Goal: Navigation & Orientation: Find specific page/section

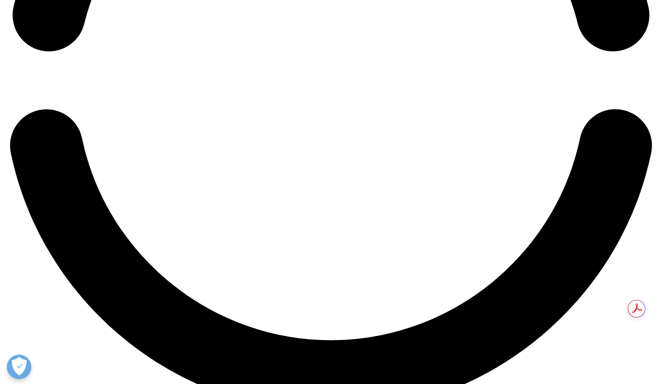
scroll to position [1568, 0]
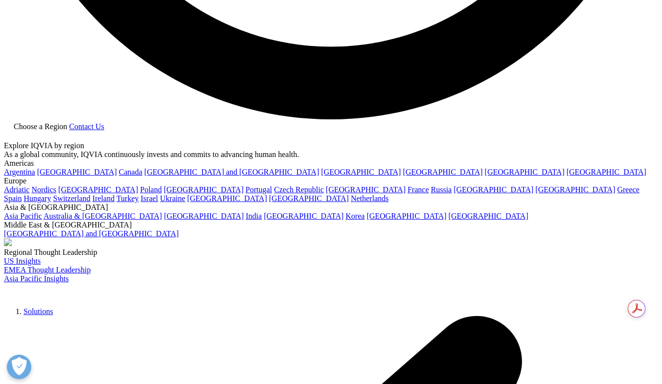
scroll to position [1860, 0]
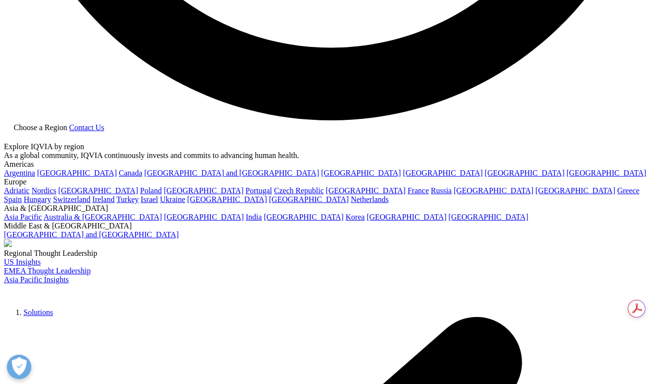
drag, startPoint x: 305, startPoint y: 242, endPoint x: 624, endPoint y: 174, distance: 326.5
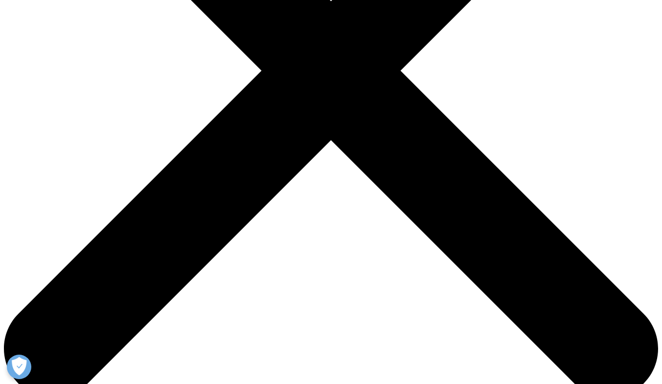
scroll to position [0, 0]
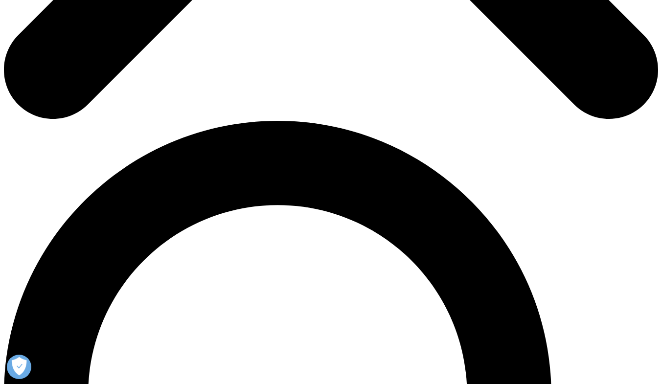
scroll to position [549, 0]
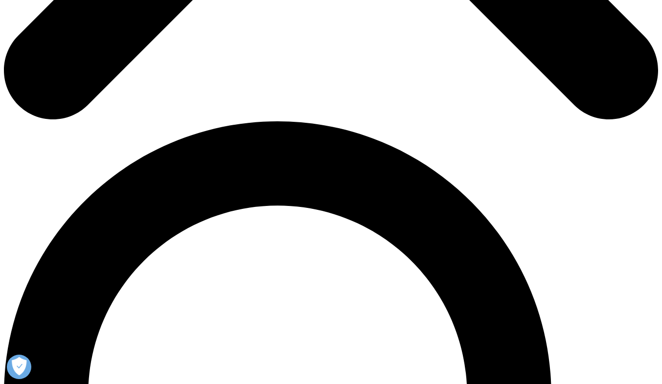
drag, startPoint x: 323, startPoint y: 202, endPoint x: 632, endPoint y: 228, distance: 310.8
drag, startPoint x: 619, startPoint y: 224, endPoint x: 633, endPoint y: 215, distance: 17.0
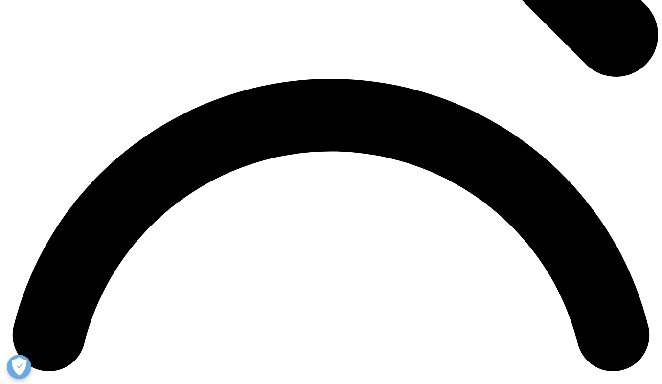
scroll to position [1248, 0]
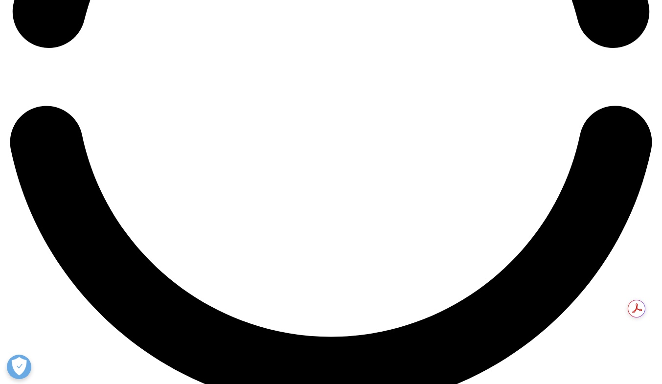
scroll to position [1571, 0]
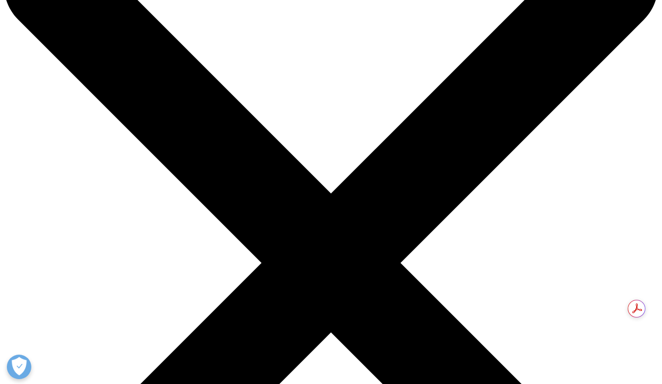
scroll to position [0, 0]
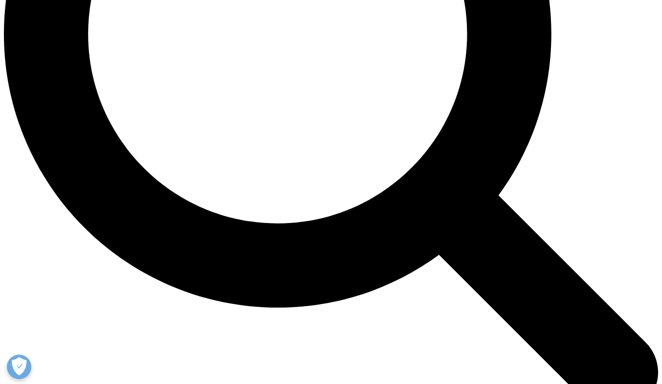
scroll to position [909, 0]
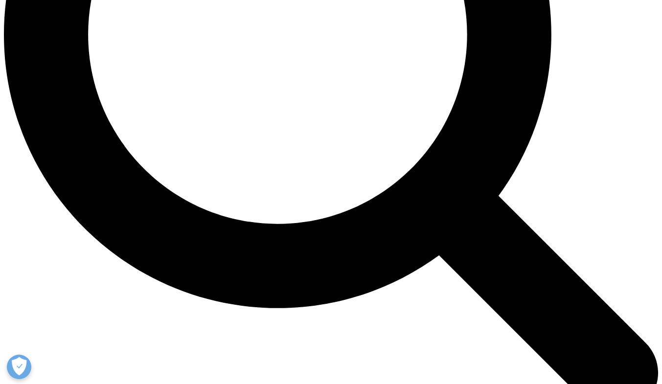
drag, startPoint x: 462, startPoint y: 201, endPoint x: 414, endPoint y: 195, distance: 48.8
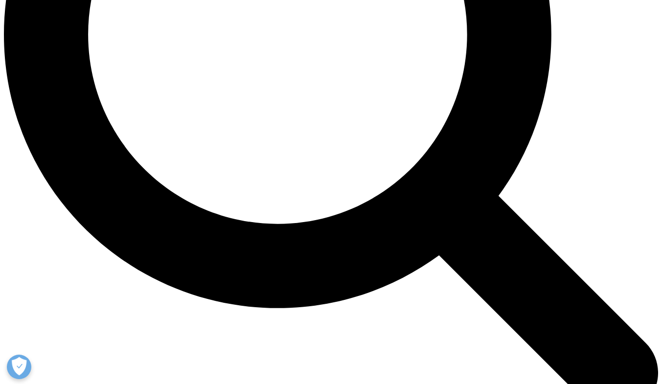
drag, startPoint x: 422, startPoint y: 246, endPoint x: 404, endPoint y: 256, distance: 20.1
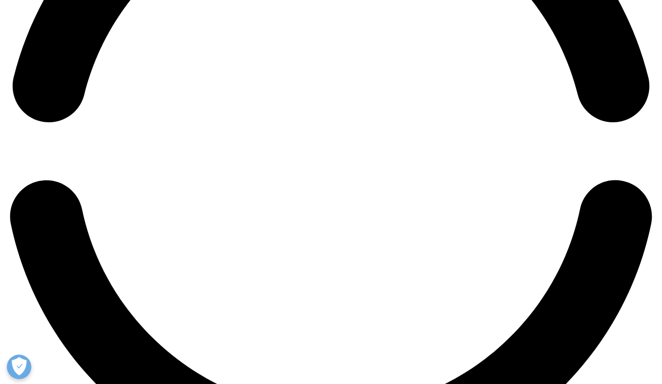
scroll to position [1432, 0]
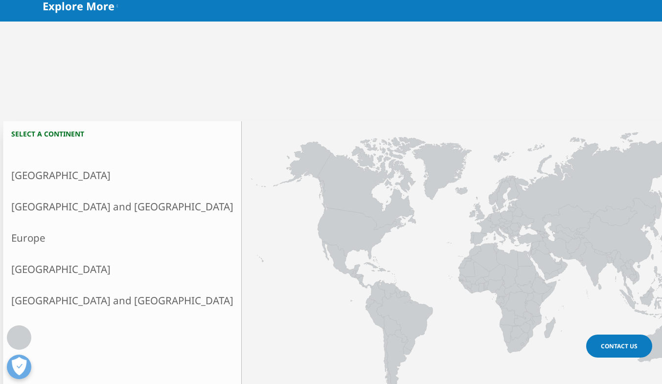
scroll to position [223, 0]
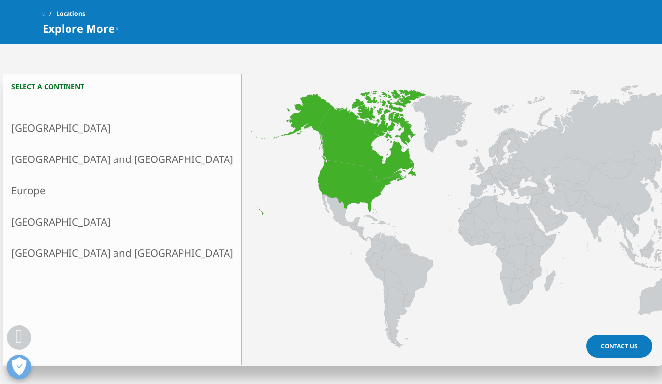
click at [73, 130] on link "[GEOGRAPHIC_DATA]" at bounding box center [122, 127] width 238 height 31
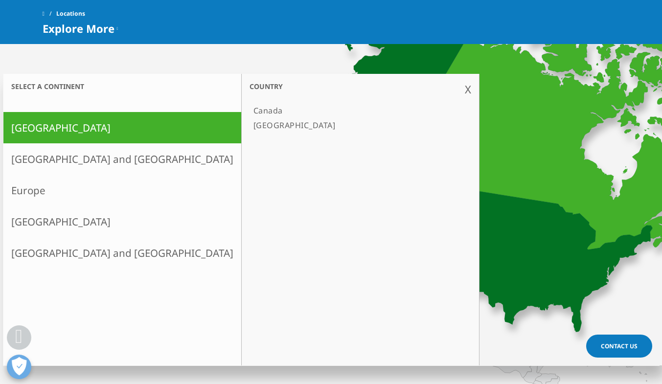
click at [249, 122] on link "[GEOGRAPHIC_DATA]" at bounding box center [355, 125] width 212 height 15
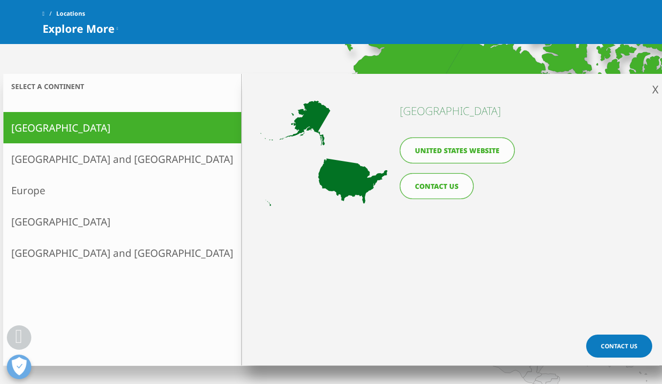
click at [457, 153] on link "United States website" at bounding box center [457, 150] width 115 height 26
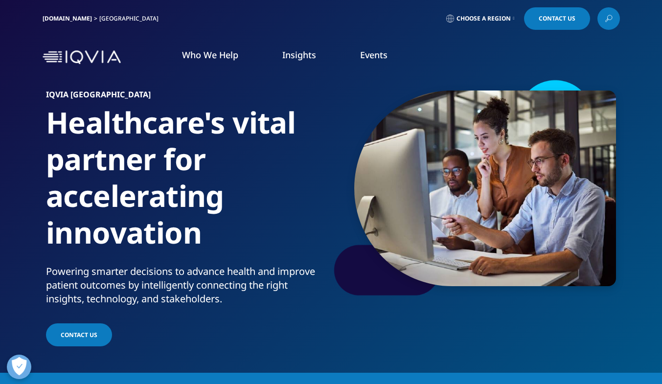
click at [491, 17] on span "Choose a Region" at bounding box center [483, 19] width 54 height 8
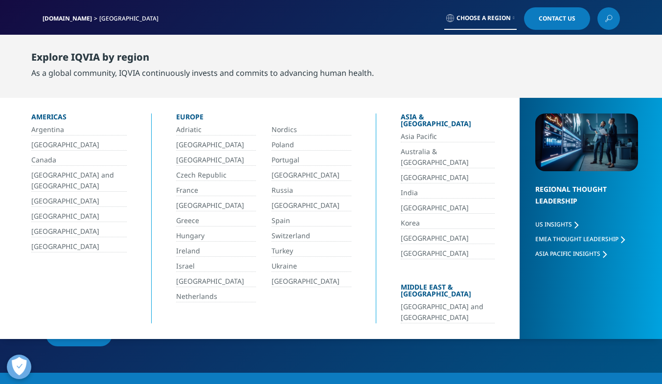
click at [505, 19] on span "Choose a Region" at bounding box center [483, 18] width 54 height 8
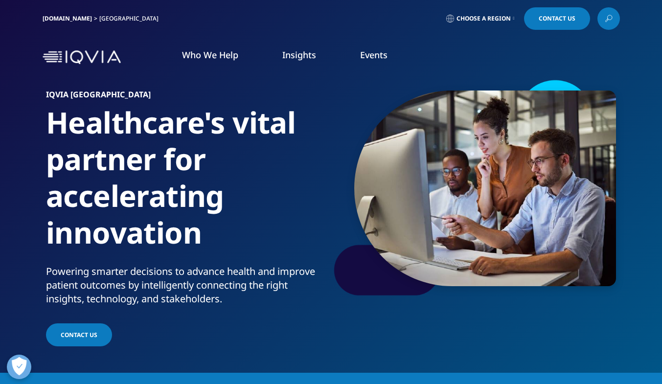
click at [499, 18] on span "Choose a Region" at bounding box center [483, 19] width 54 height 8
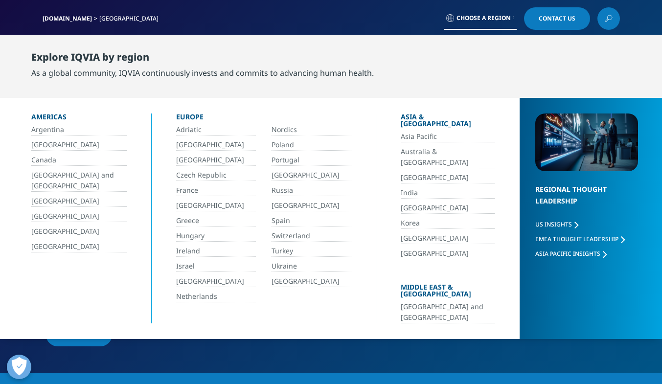
click at [42, 247] on link "[GEOGRAPHIC_DATA]" at bounding box center [78, 246] width 95 height 11
